Goal: Information Seeking & Learning: Learn about a topic

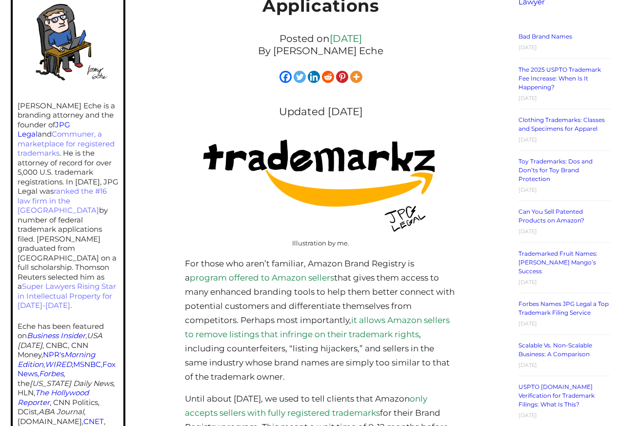
scroll to position [292, 0]
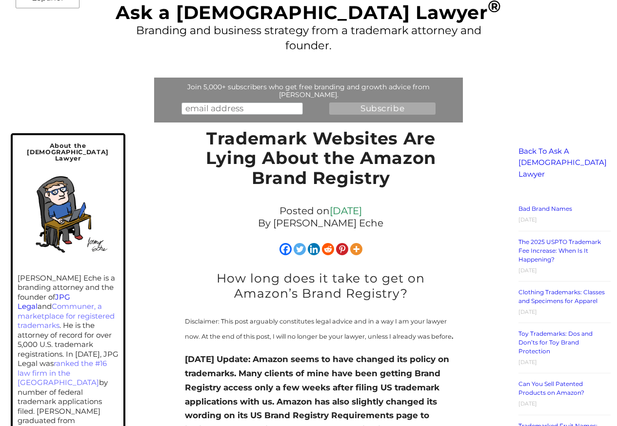
scroll to position [292, 0]
